Goal: Communication & Community: Answer question/provide support

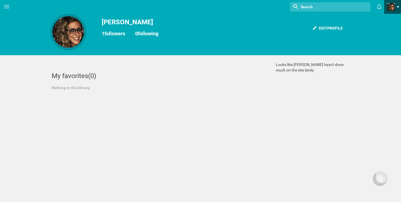
click at [391, 4] on span at bounding box center [390, 6] width 7 height 7
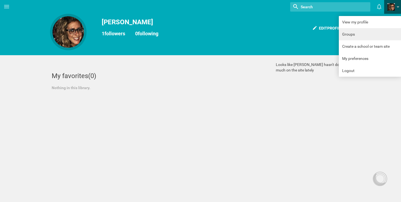
click at [375, 33] on link "Groups" at bounding box center [369, 34] width 62 height 12
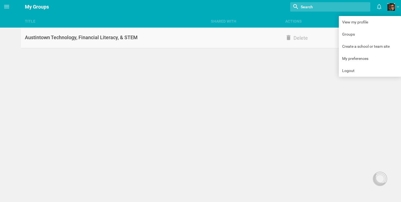
click at [111, 36] on div "Austintown Technology, Financial Literacy, & STEM" at bounding box center [114, 37] width 186 height 7
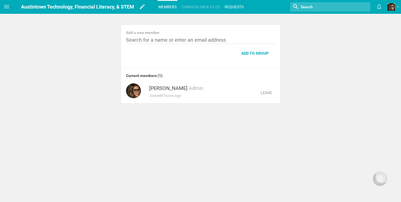
click at [228, 4] on link "Requests" at bounding box center [234, 7] width 20 height 12
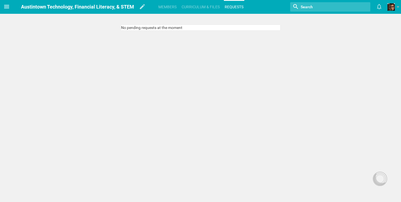
click at [6, 7] on icon at bounding box center [6, 6] width 7 height 7
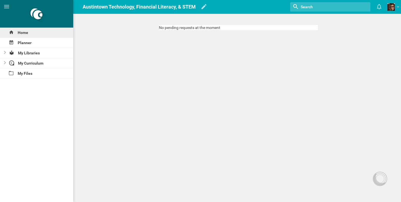
click at [17, 31] on div "Home" at bounding box center [36, 33] width 73 height 10
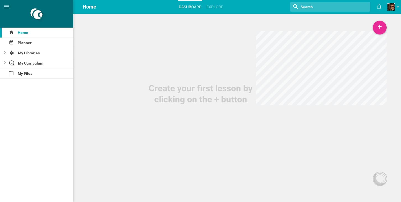
click at [213, 35] on div "Create your first lesson by clicking on the + button" at bounding box center [200, 52] width 401 height 105
click at [393, 9] on span at bounding box center [390, 6] width 7 height 7
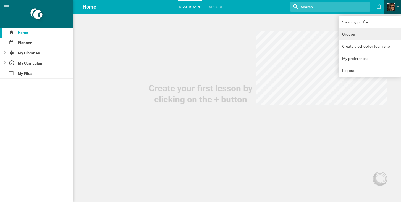
click at [385, 32] on link "Groups" at bounding box center [369, 34] width 62 height 12
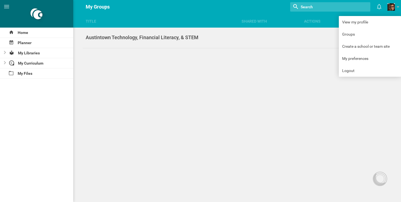
click at [204, 78] on div "Title Shared with Actions Home Planner My Libraries My Curriculum My Files My G…" at bounding box center [200, 101] width 401 height 202
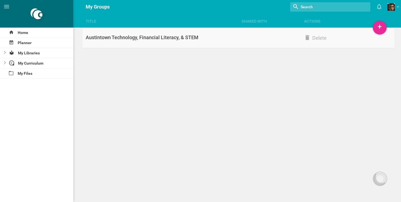
click at [185, 43] on link "Austintown Technology, Financial Literacy, & STEM Delete" at bounding box center [239, 38] width 312 height 21
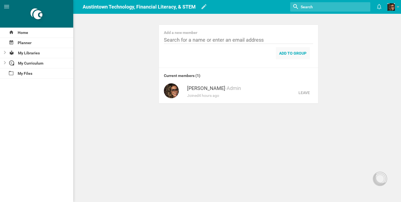
click at [288, 50] on div "Add to group" at bounding box center [292, 53] width 34 height 12
click at [202, 8] on link "Curriculum & files" at bounding box center [201, 7] width 40 height 12
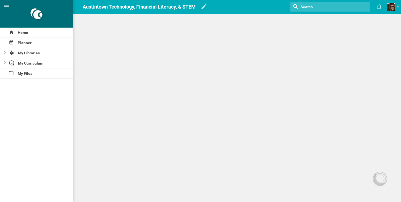
click at [204, 4] on link "Curriculum & files" at bounding box center [201, 7] width 40 height 12
click at [106, 45] on div "Home Planner My Libraries My Curriculum My Files Austintown Technology, Financi…" at bounding box center [200, 101] width 401 height 202
click at [177, 5] on ul "Members Curriculum & files Requests" at bounding box center [201, 6] width 90 height 13
click at [39, 35] on div "Home" at bounding box center [36, 33] width 73 height 10
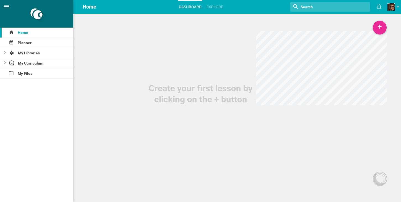
click at [6, 4] on icon at bounding box center [6, 6] width 7 height 7
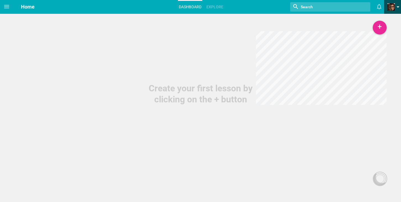
click at [391, 9] on span at bounding box center [390, 6] width 7 height 7
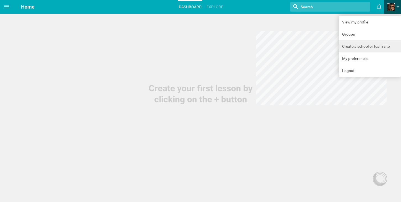
click at [377, 45] on link "Create a school or team site" at bounding box center [369, 46] width 62 height 12
click at [356, 37] on link "Groups" at bounding box center [369, 34] width 62 height 12
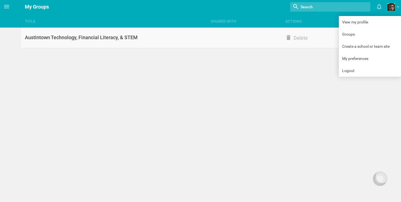
click at [144, 44] on link "Austintown Technology, Financial Literacy, & STEM Delete" at bounding box center [207, 38] width 372 height 21
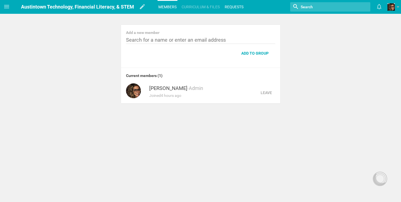
click at [231, 5] on link "Requests" at bounding box center [234, 7] width 20 height 12
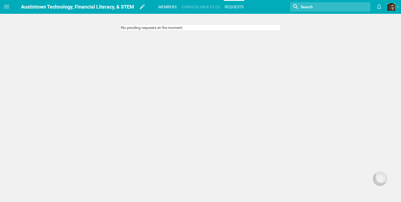
click at [169, 8] on link "Members" at bounding box center [167, 7] width 20 height 12
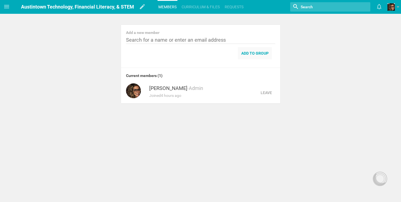
click at [253, 50] on div "Add to group" at bounding box center [255, 53] width 34 height 12
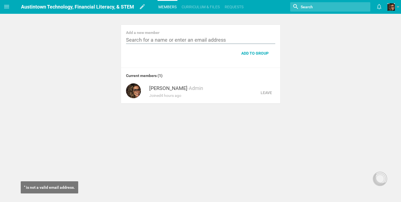
click at [198, 38] on input "text" at bounding box center [200, 40] width 149 height 7
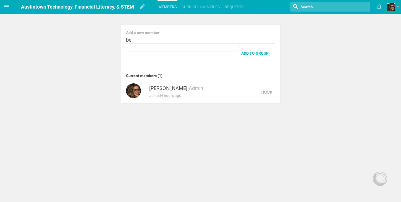
type input "b"
click at [377, 8] on icon at bounding box center [379, 7] width 4 height 6
click at [236, 7] on link "Requests" at bounding box center [234, 7] width 20 height 12
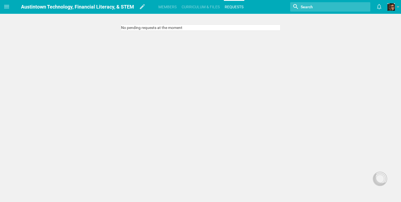
click at [169, 29] on div "No pending requests at the moment" at bounding box center [200, 28] width 159 height 6
click at [166, 26] on div "No pending requests at the moment" at bounding box center [200, 28] width 159 height 6
click at [173, 8] on link "Members" at bounding box center [167, 7] width 20 height 12
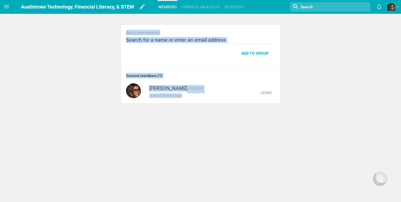
click at [160, 50] on div "Add a new member Add to group" at bounding box center [200, 46] width 159 height 43
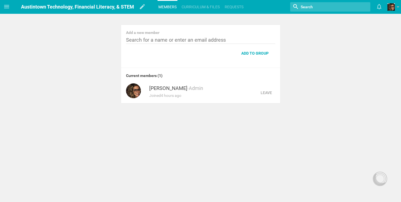
click at [160, 91] on link "[PERSON_NAME]" at bounding box center [168, 88] width 38 height 7
click at [390, 2] on link at bounding box center [394, 7] width 14 height 14
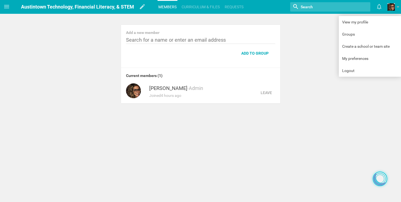
click at [383, 174] on icon at bounding box center [379, 179] width 12 height 12
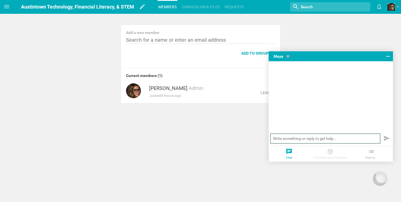
click at [352, 140] on input "text" at bounding box center [325, 139] width 110 height 10
type input "can someone help me"
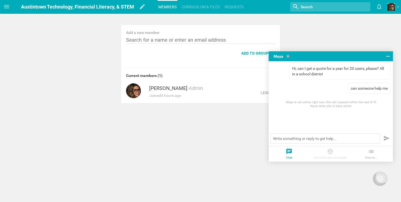
click at [247, 127] on div "Home Planner My Libraries My Curriculum My Files Austintown Technology, Financi…" at bounding box center [200, 101] width 401 height 202
click at [381, 175] on div at bounding box center [379, 178] width 9 height 9
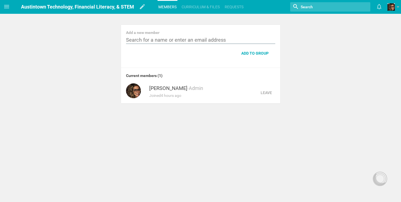
click at [212, 39] on input "text" at bounding box center [200, 40] width 149 height 7
paste input "b.glasser@esceasternohio.org"
type input "b.glasser@esceasternohio.org"
click at [247, 49] on div "Add to group" at bounding box center [255, 53] width 34 height 12
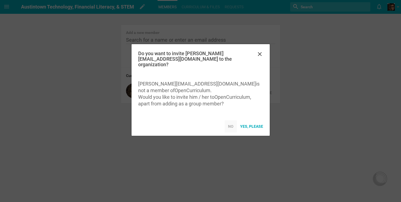
click at [232, 126] on div "No" at bounding box center [230, 126] width 12 height 12
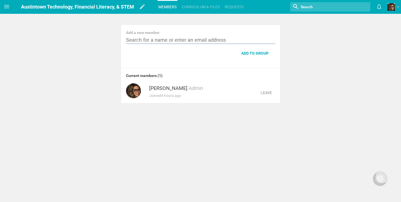
click at [202, 39] on input "text" at bounding box center [200, 40] width 149 height 7
paste input "b.glasser@esceasternohio.org"
type input "b.glasser@esceasternohio.org"
click at [247, 53] on div "Add to group" at bounding box center [255, 53] width 34 height 12
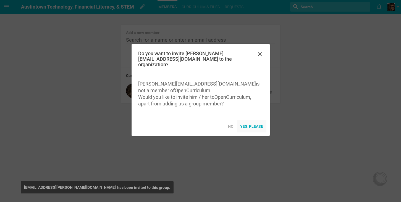
click at [247, 126] on div "Yes, please" at bounding box center [252, 126] width 30 height 12
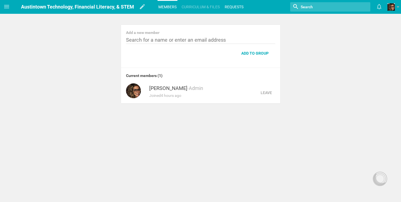
click at [230, 5] on link "Requests" at bounding box center [234, 7] width 20 height 12
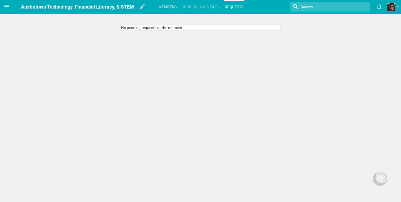
click at [172, 8] on link "Members" at bounding box center [167, 7] width 20 height 12
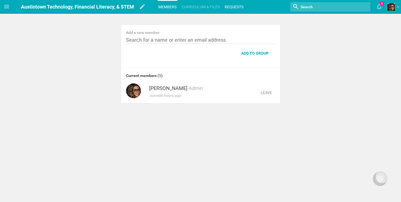
click at [238, 6] on link "Requests" at bounding box center [234, 7] width 20 height 12
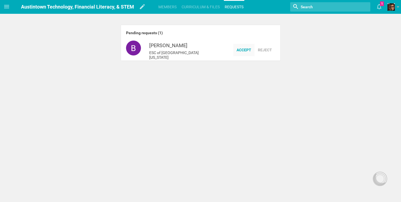
click at [237, 51] on div "Accept" at bounding box center [243, 50] width 21 height 12
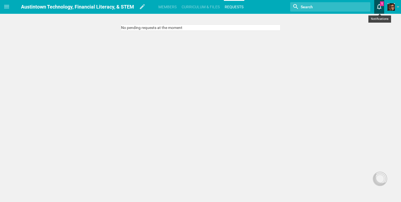
click at [378, 6] on icon at bounding box center [379, 6] width 10 height 13
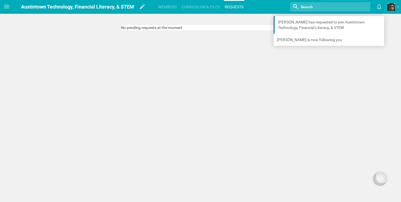
click at [334, 77] on div "Home Planner My Libraries My Curriculum My Files Austintown Technology, Financi…" at bounding box center [200, 101] width 401 height 202
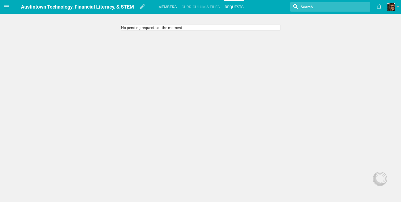
click at [169, 5] on link "Members" at bounding box center [167, 7] width 20 height 12
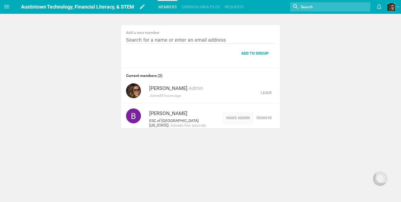
click at [228, 119] on div "Make admin" at bounding box center [238, 118] width 30 height 12
click at [221, 143] on div "Home Planner My Libraries My Curriculum My Files Austintown Technology, Financi…" at bounding box center [200, 101] width 401 height 202
